Goal: Find specific page/section: Find specific page/section

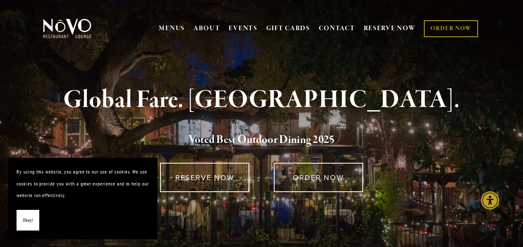
click at [24, 220] on span "Okay!" at bounding box center [28, 221] width 10 height 12
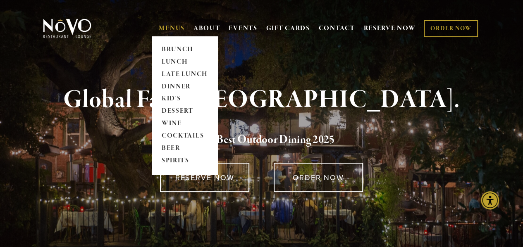
click at [167, 28] on link "MENUS" at bounding box center [172, 28] width 26 height 8
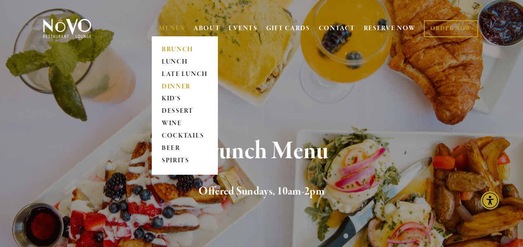
click at [182, 85] on link "DINNER" at bounding box center [185, 87] width 52 height 12
